Goal: Information Seeking & Learning: Check status

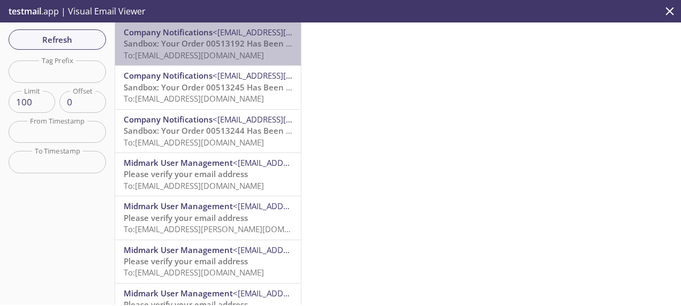
click at [223, 50] on span "To: [EMAIL_ADDRESS][DOMAIN_NAME]" at bounding box center [194, 55] width 140 height 11
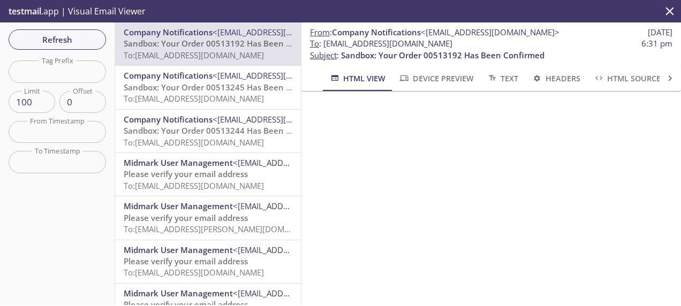
drag, startPoint x: 324, startPoint y: 46, endPoint x: 569, endPoint y: 45, distance: 245.1
click at [569, 45] on span "To : [EMAIL_ADDRESS][DOMAIN_NAME] 6:31 pm" at bounding box center [491, 43] width 362 height 11
copy span "[EMAIL_ADDRESS][DOMAIN_NAME]"
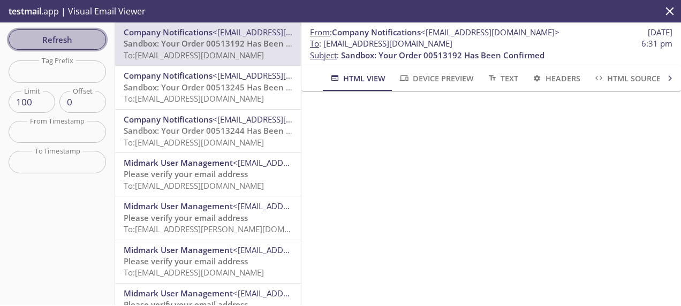
click at [76, 37] on span "Refresh" at bounding box center [57, 40] width 80 height 14
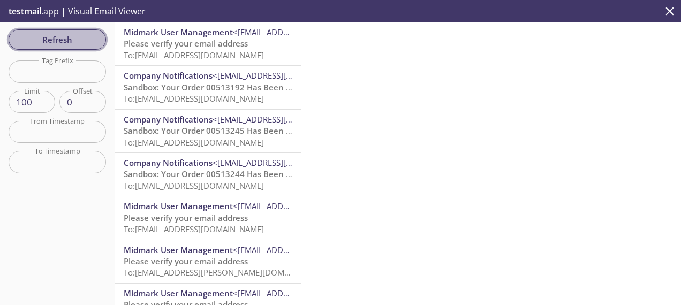
click at [76, 37] on span "Refresh" at bounding box center [57, 40] width 80 height 14
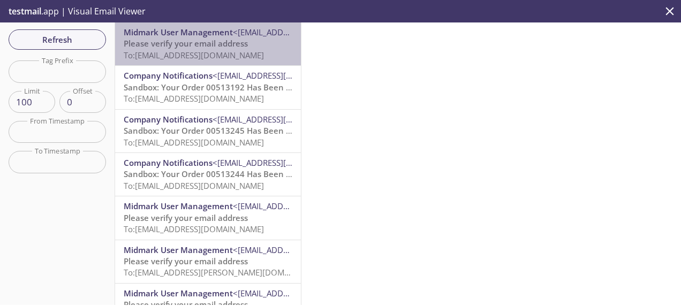
click at [230, 46] on span "Please verify your email address" at bounding box center [186, 43] width 124 height 11
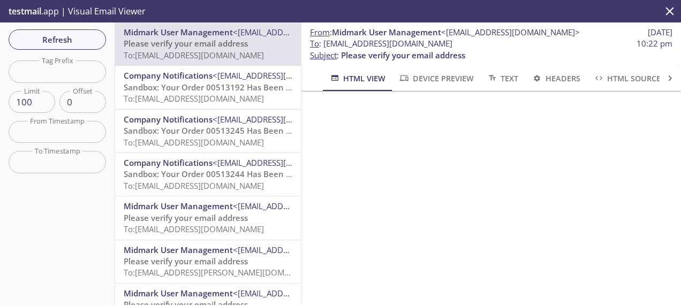
scroll to position [120, 0]
drag, startPoint x: 475, startPoint y: 43, endPoint x: 324, endPoint y: 42, distance: 151.5
click at [324, 42] on span "To : [EMAIL_ADDRESS][DOMAIN_NAME] 10:22 pm" at bounding box center [491, 43] width 362 height 11
copy span "[EMAIL_ADDRESS][DOMAIN_NAME]"
